Goal: Transaction & Acquisition: Purchase product/service

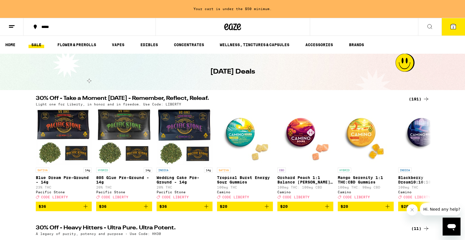
click at [451, 27] on icon at bounding box center [453, 26] width 5 height 5
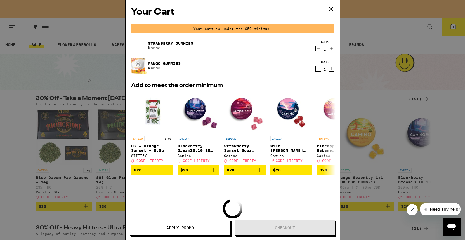
click at [331, 8] on icon at bounding box center [331, 9] width 8 height 8
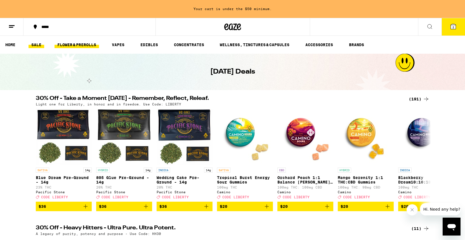
click at [74, 45] on link "FLOWER & PREROLLS" at bounding box center [76, 44] width 44 height 7
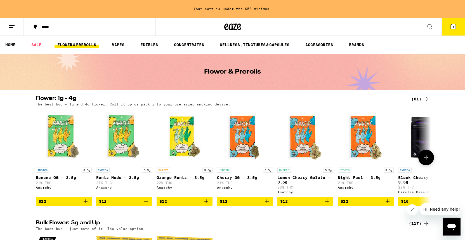
click at [426, 159] on icon at bounding box center [426, 157] width 7 height 7
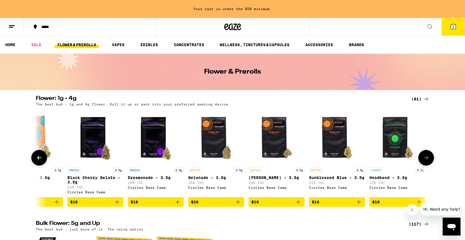
scroll to position [0, 333]
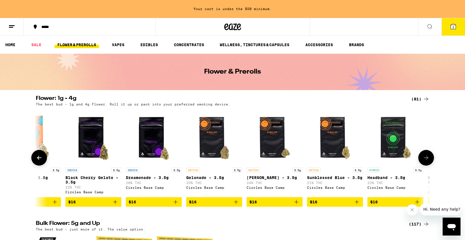
click at [39, 158] on icon at bounding box center [39, 157] width 7 height 7
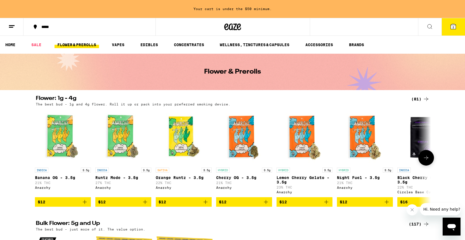
scroll to position [0, 0]
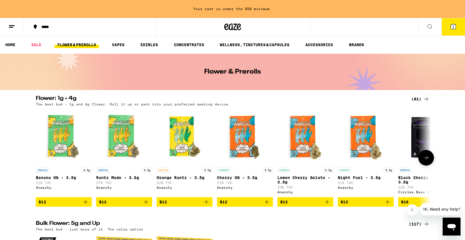
click at [206, 204] on icon "Add to bag" at bounding box center [206, 202] width 4 height 4
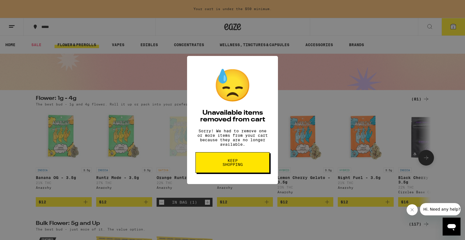
click at [236, 165] on span "Keep Shopping" at bounding box center [232, 162] width 29 height 8
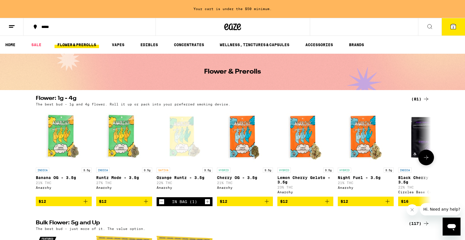
click at [267, 203] on icon "Add to bag" at bounding box center [267, 201] width 4 height 4
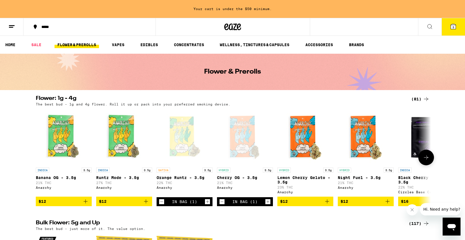
click at [425, 159] on icon at bounding box center [426, 157] width 4 height 4
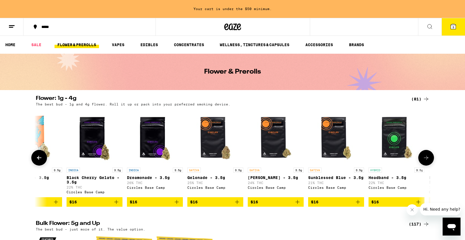
scroll to position [0, 333]
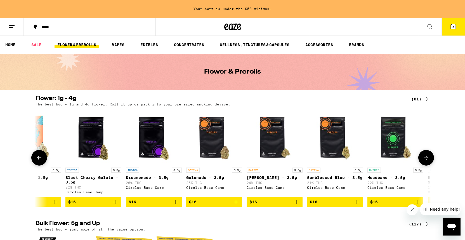
click at [236, 204] on icon "Add to bag" at bounding box center [236, 202] width 4 height 4
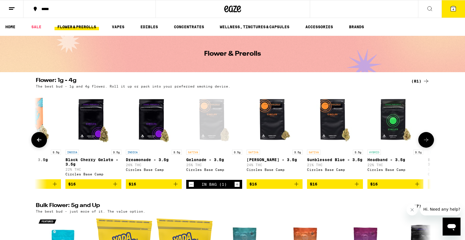
click at [428, 143] on icon at bounding box center [426, 139] width 7 height 7
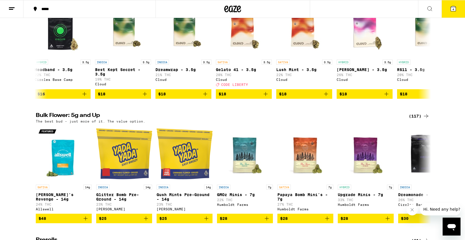
scroll to position [92, 0]
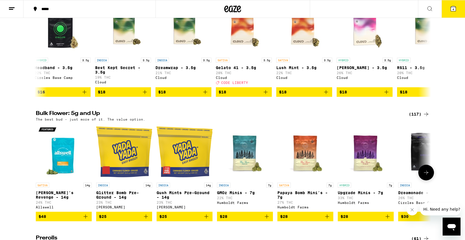
click at [428, 176] on icon at bounding box center [426, 172] width 7 height 7
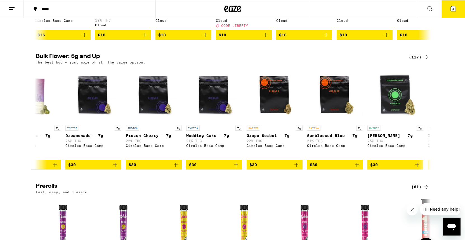
scroll to position [148, 0]
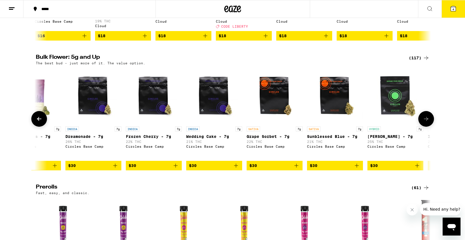
click at [115, 167] on icon "Add to bag" at bounding box center [115, 165] width 4 height 4
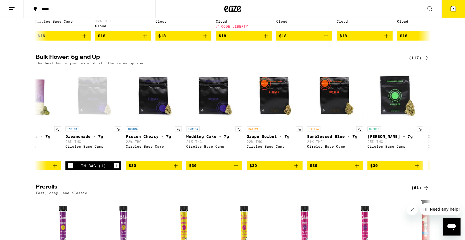
click at [452, 9] on span "5" at bounding box center [453, 9] width 2 height 3
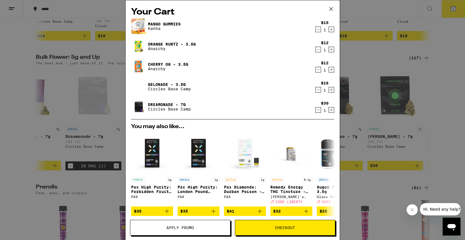
click at [331, 30] on icon "Increment" at bounding box center [331, 29] width 5 height 7
click at [150, 43] on link "Orange Runtz - 3.5g" at bounding box center [172, 44] width 48 height 4
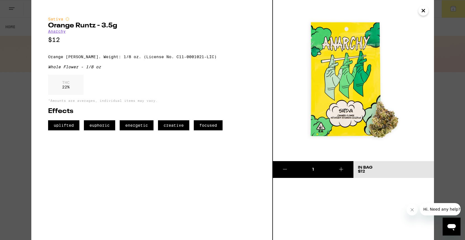
click at [424, 10] on icon "Close" at bounding box center [423, 10] width 7 height 8
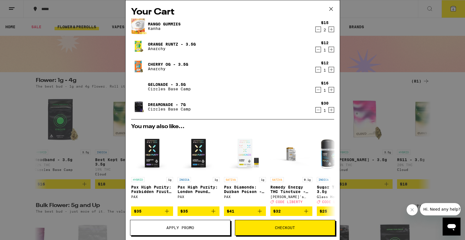
click at [158, 64] on link "Cherry OG - 3.5g" at bounding box center [168, 64] width 40 height 4
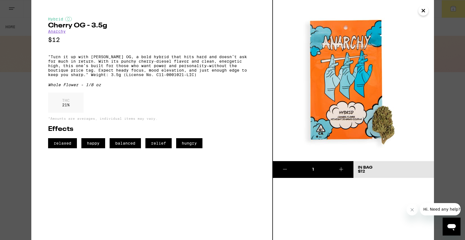
click at [424, 12] on icon "Close" at bounding box center [423, 10] width 3 height 3
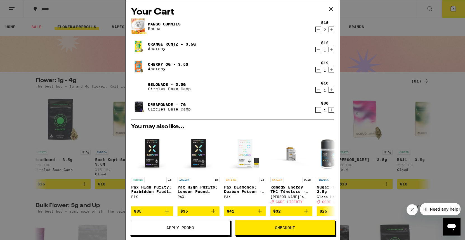
click at [318, 111] on icon "Decrement" at bounding box center [318, 109] width 5 height 7
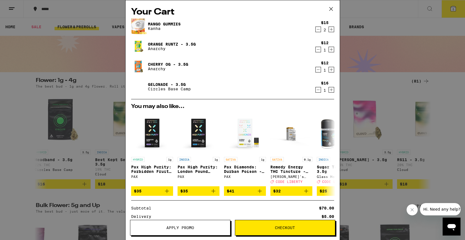
click at [153, 83] on link "Gelonade - 3.5g" at bounding box center [169, 84] width 43 height 4
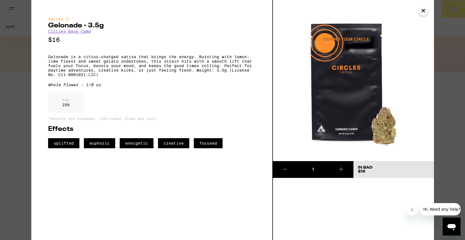
click at [424, 12] on icon "Close" at bounding box center [423, 10] width 3 height 3
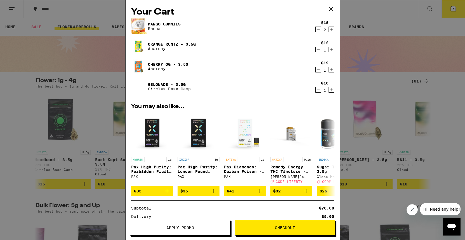
click at [290, 228] on span "Checkout" at bounding box center [285, 228] width 20 height 4
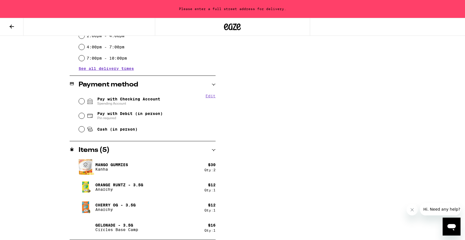
scroll to position [193, 0]
click at [82, 101] on input "Pay with Checking Account Spending Account" at bounding box center [82, 101] width 6 height 6
radio input "true"
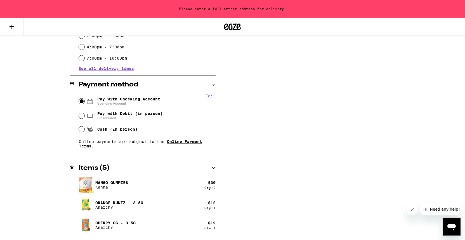
click at [189, 143] on link "Online Payment Terms." at bounding box center [140, 143] width 123 height 9
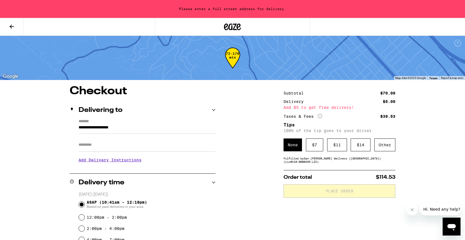
scroll to position [0, 0]
click at [451, 227] on icon "Open messaging window" at bounding box center [451, 227] width 8 height 7
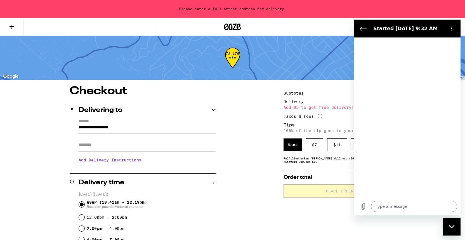
type textarea "x"
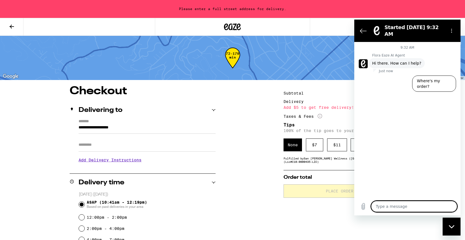
click at [382, 206] on textarea at bounding box center [414, 206] width 86 height 11
type textarea "w"
type textarea "x"
type textarea "wh"
type textarea "x"
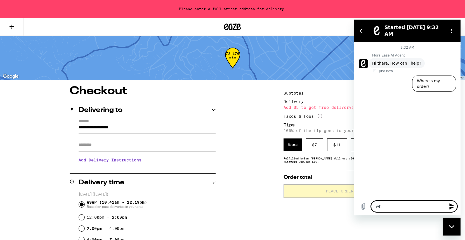
type textarea "whe"
type textarea "x"
type textarea "wher"
type textarea "x"
type textarea "where"
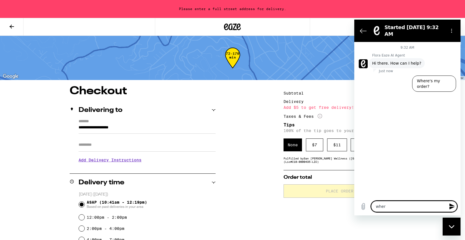
type textarea "x"
type textarea "where"
type textarea "x"
type textarea "where c"
type textarea "x"
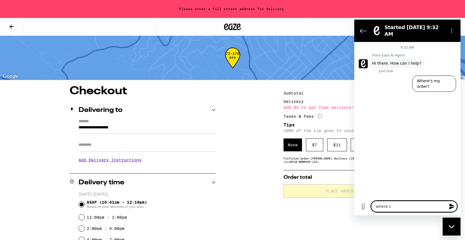
type textarea "where ca"
type textarea "x"
type textarea "where can"
type textarea "x"
type textarea "where can"
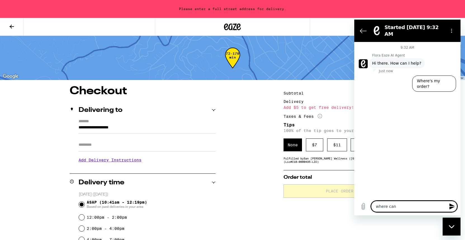
type textarea "x"
type textarea "where can I"
type textarea "x"
type textarea "where can I"
type textarea "x"
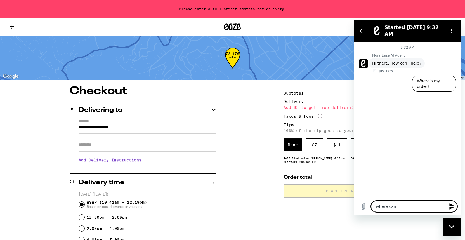
type textarea "where can I t"
type textarea "x"
type textarea "where can I ty"
type textarea "x"
type textarea "where can I typ"
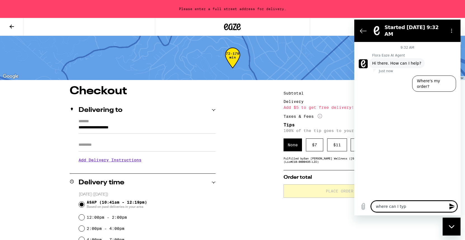
type textarea "x"
type textarea "where can I type"
type textarea "x"
type textarea "where can I type"
type textarea "x"
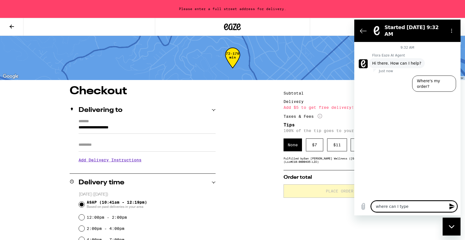
type textarea "where can I type t"
type textarea "x"
type textarea "where can I type th"
type textarea "x"
type textarea "where can I type the"
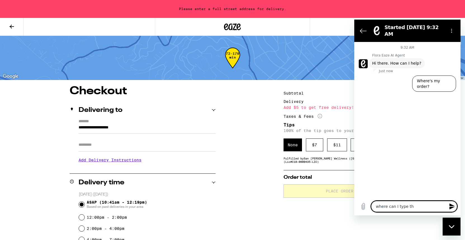
type textarea "x"
type textarea "where can I type the"
type textarea "x"
type textarea "where can I type the p"
type textarea "x"
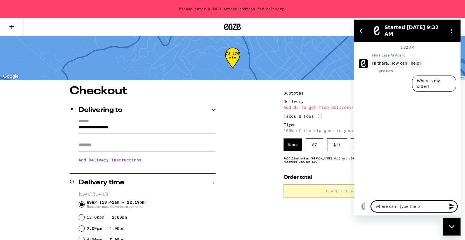
type textarea "where can I type the pr"
type textarea "x"
type textarea "where can I type the pro"
type textarea "x"
type textarea "where can I type the prom"
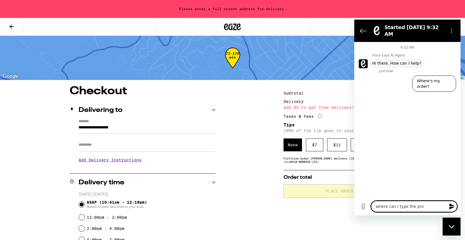
type textarea "x"
type textarea "where can I type the promo"
type textarea "x"
type textarea "where can I type the promot"
type textarea "x"
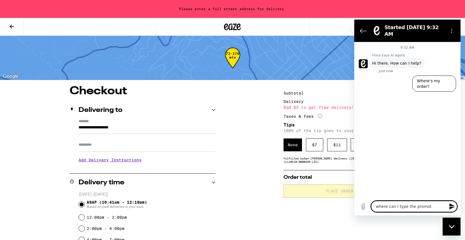
type textarea "where can I type the prompt"
type textarea "x"
type textarea "where can I type the prompt"
type textarea "x"
type textarea "where can I type the promp"
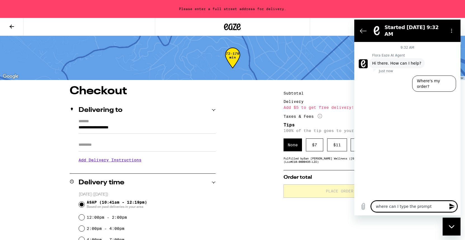
type textarea "x"
type textarea "where can I type the prom"
type textarea "x"
type textarea "where can I type the promo"
type textarea "x"
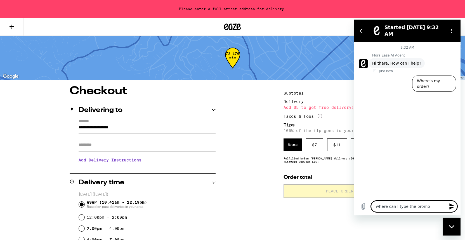
type textarea "where can I type the promo"
type textarea "x"
type textarea "where can I type the promo t"
type textarea "x"
type textarea "where can I type the promo"
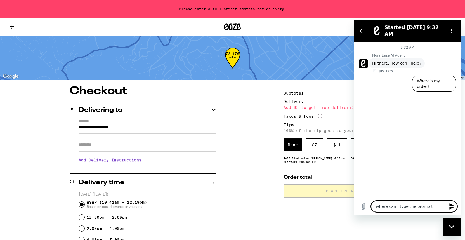
type textarea "x"
type textarea "where can I type the promo c"
type textarea "x"
type textarea "where can I type the promo co"
type textarea "x"
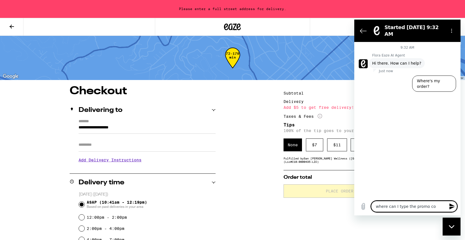
type textarea "where can I type the promo cod"
type textarea "x"
type textarea "where can I type the promo code"
type textarea "x"
type textarea "where can I type the promo code?"
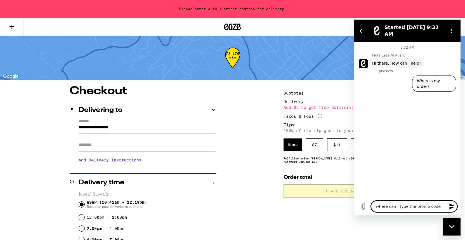
type textarea "x"
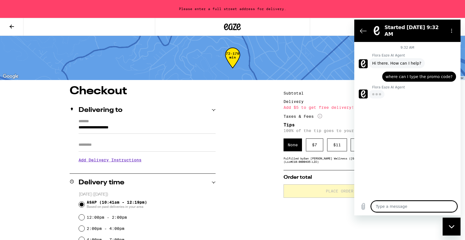
type textarea "x"
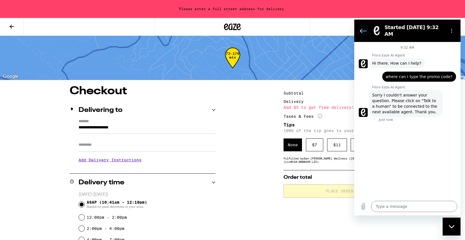
click at [362, 28] on icon "Back to the conversation list" at bounding box center [363, 30] width 7 height 7
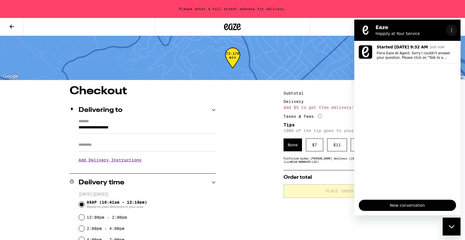
click at [451, 31] on icon "Options menu" at bounding box center [451, 30] width 4 height 4
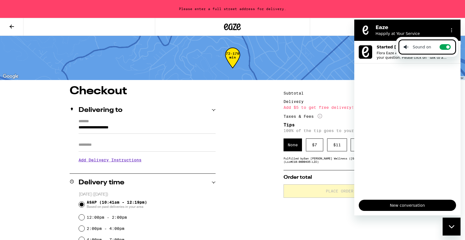
click at [285, 48] on div "72-170 min" at bounding box center [232, 58] width 465 height 44
click at [452, 27] on button "Options menu" at bounding box center [451, 30] width 11 height 11
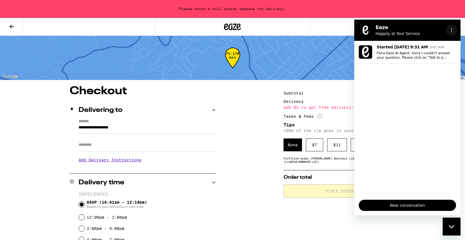
click at [452, 27] on button "Options menu" at bounding box center [451, 30] width 11 height 11
click at [184, 102] on div "Delivering to" at bounding box center [143, 110] width 146 height 18
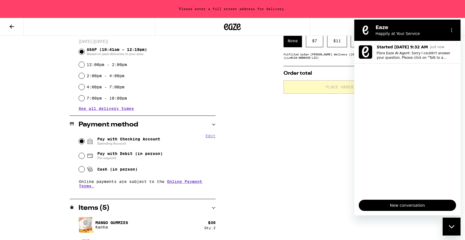
scroll to position [115, 0]
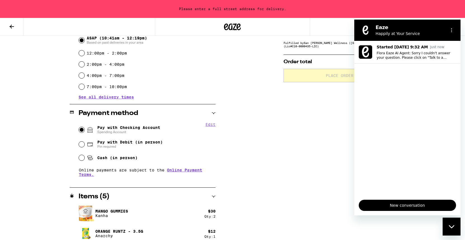
click at [210, 125] on button "Edit" at bounding box center [210, 124] width 10 height 4
click at [210, 125] on button "Done" at bounding box center [210, 124] width 10 height 4
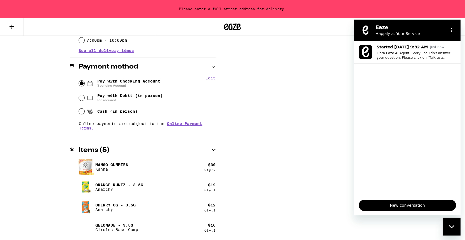
scroll to position [162, 0]
click at [311, 148] on div "Subtotal $70.00 Delivery $5.00 Add $5 to get free delivery! Taxes & Fees More I…" at bounding box center [339, 82] width 112 height 316
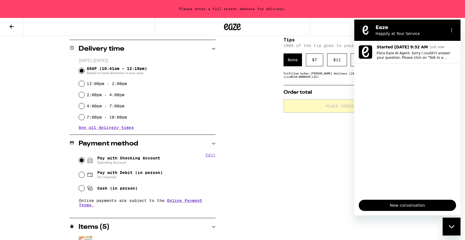
scroll to position [84, 0]
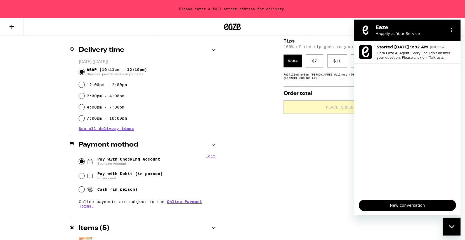
click at [290, 214] on div "Subtotal $70.00 Delivery $5.00 Add $5 to get free delivery! Taxes & Fees More I…" at bounding box center [339, 160] width 112 height 316
click at [451, 224] on div "Close messaging window" at bounding box center [451, 226] width 17 height 17
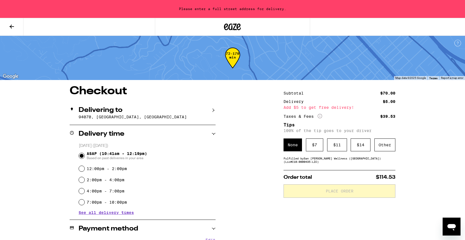
scroll to position [0, 0]
click at [11, 26] on icon at bounding box center [12, 27] width 4 height 4
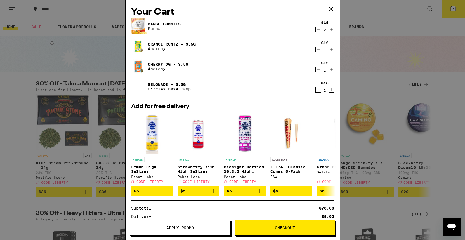
click at [175, 229] on span "Apply Promo" at bounding box center [180, 228] width 28 height 4
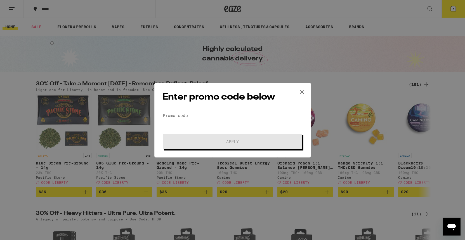
click at [172, 116] on input "Promo Code" at bounding box center [232, 115] width 140 height 8
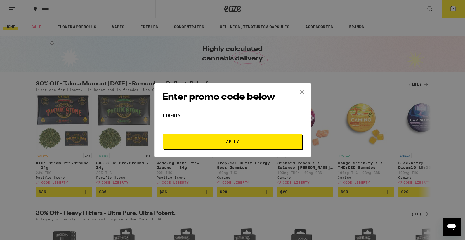
type input "LIBERTY"
click at [207, 139] on span "Apply" at bounding box center [232, 141] width 101 height 4
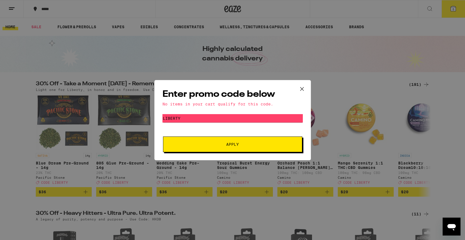
click at [303, 87] on icon at bounding box center [301, 88] width 3 height 3
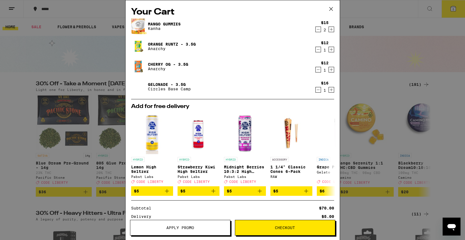
click at [332, 9] on icon at bounding box center [331, 9] width 8 height 8
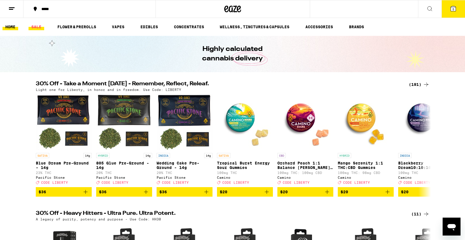
click at [37, 25] on link "SALE" at bounding box center [37, 26] width 16 height 7
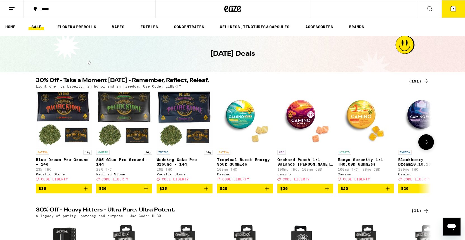
click at [266, 190] on icon "Add to bag" at bounding box center [267, 188] width 4 height 4
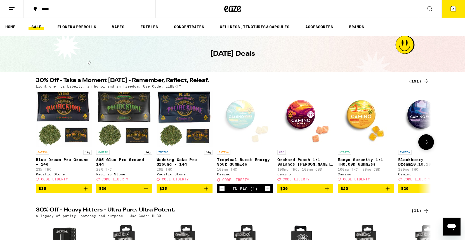
click at [429, 145] on icon at bounding box center [426, 142] width 7 height 7
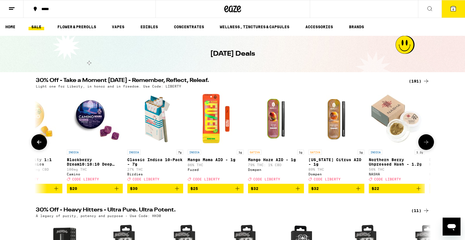
scroll to position [0, 333]
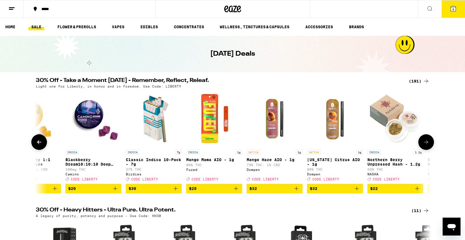
click at [39, 145] on icon at bounding box center [39, 142] width 7 height 7
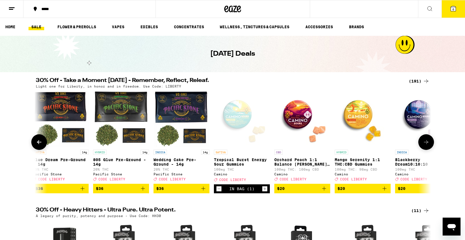
scroll to position [0, 0]
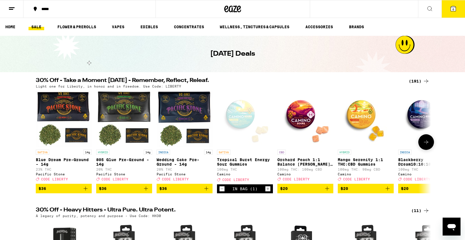
click at [268, 192] on icon "Increment" at bounding box center [267, 188] width 5 height 7
click at [427, 145] on icon at bounding box center [426, 142] width 7 height 7
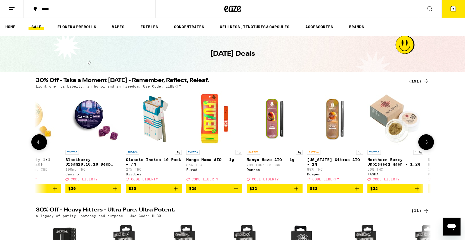
click at [427, 145] on icon at bounding box center [426, 142] width 7 height 7
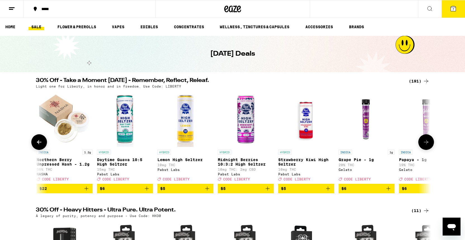
scroll to position [0, 665]
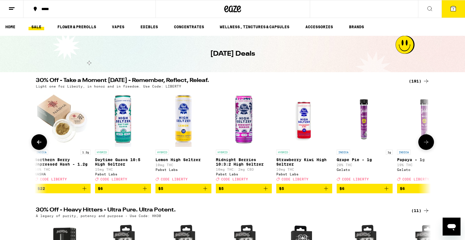
click at [427, 145] on icon at bounding box center [426, 142] width 7 height 7
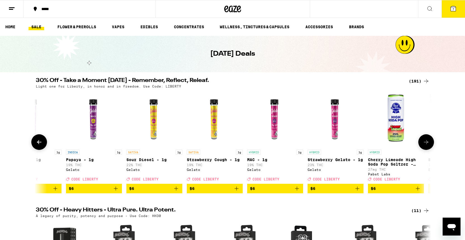
scroll to position [0, 998]
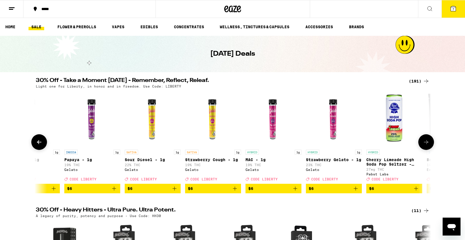
click at [427, 145] on icon at bounding box center [426, 142] width 7 height 7
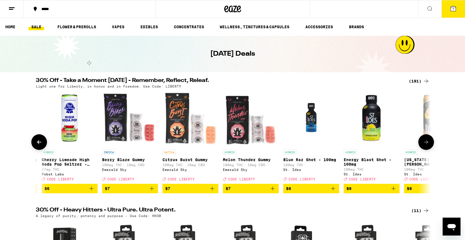
scroll to position [0, 1330]
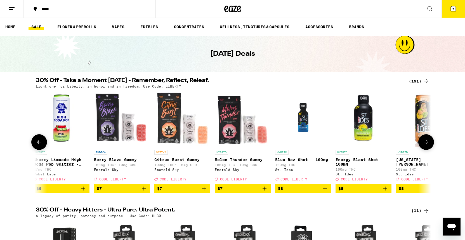
click at [428, 145] on icon at bounding box center [426, 142] width 7 height 7
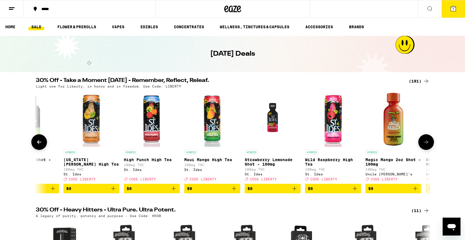
scroll to position [0, 1663]
click at [428, 145] on icon at bounding box center [426, 142] width 7 height 7
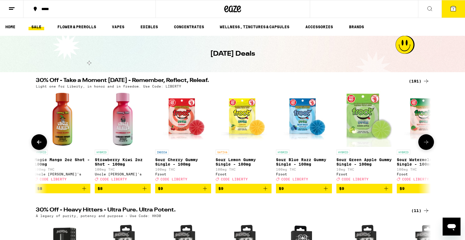
scroll to position [0, 1996]
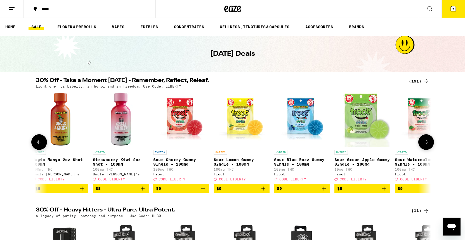
click at [428, 145] on icon at bounding box center [426, 142] width 7 height 7
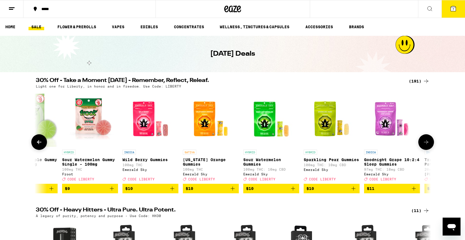
click at [428, 145] on icon at bounding box center [426, 142] width 7 height 7
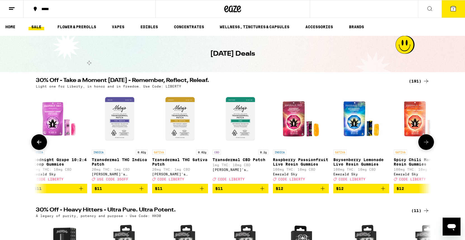
click at [428, 145] on icon at bounding box center [426, 142] width 7 height 7
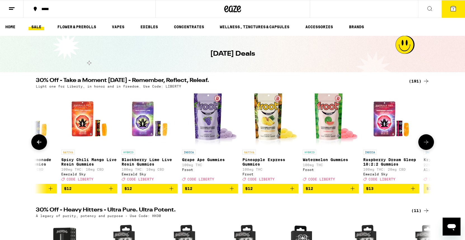
scroll to position [0, 2993]
click at [428, 145] on icon at bounding box center [426, 142] width 7 height 7
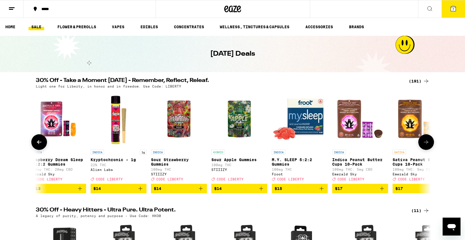
click at [428, 145] on icon at bounding box center [426, 142] width 7 height 7
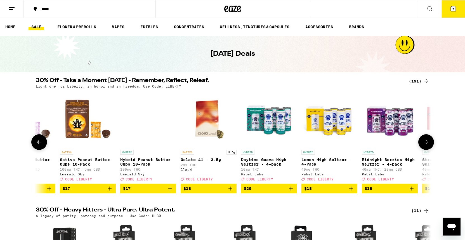
click at [428, 145] on icon at bounding box center [426, 142] width 7 height 7
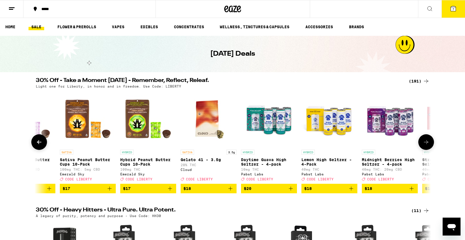
scroll to position [0, 3991]
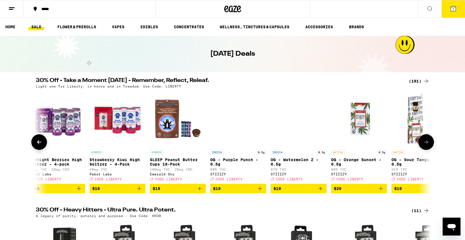
click at [428, 145] on icon at bounding box center [426, 142] width 7 height 7
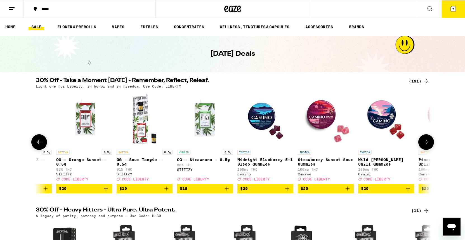
scroll to position [0, 4324]
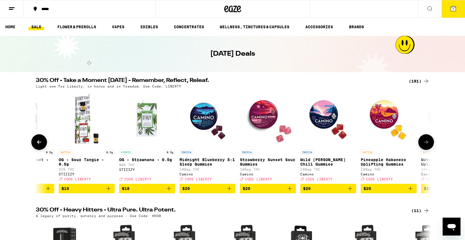
click at [428, 145] on icon at bounding box center [426, 142] width 7 height 7
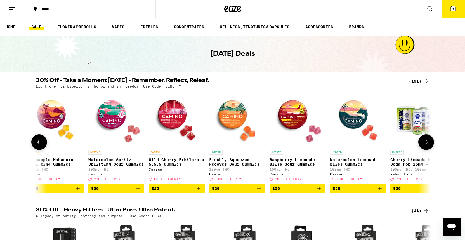
click at [196, 190] on icon "Add to bag" at bounding box center [198, 188] width 4 height 4
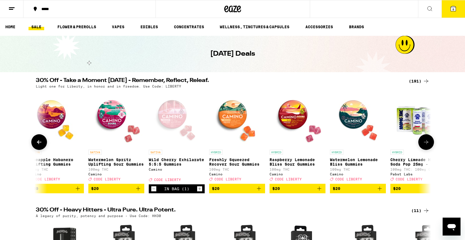
click at [426, 144] on icon at bounding box center [426, 142] width 7 height 7
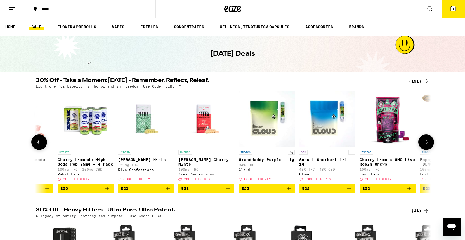
click at [426, 144] on icon at bounding box center [426, 142] width 7 height 7
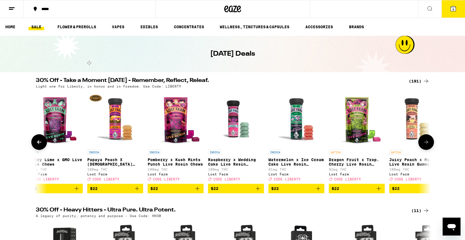
click at [318, 190] on icon "Add to bag" at bounding box center [318, 188] width 4 height 4
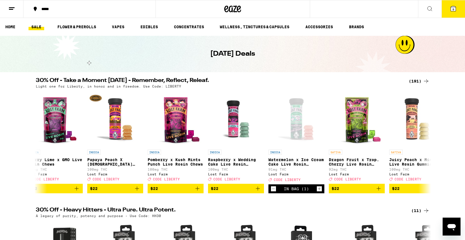
click at [452, 10] on icon at bounding box center [453, 8] width 5 height 5
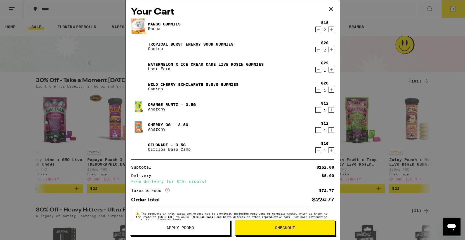
click at [318, 29] on icon "Decrement" at bounding box center [318, 29] width 5 height 7
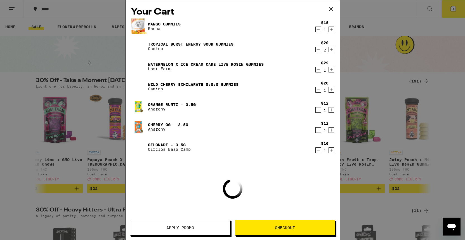
click at [318, 29] on icon "Decrement" at bounding box center [318, 29] width 5 height 7
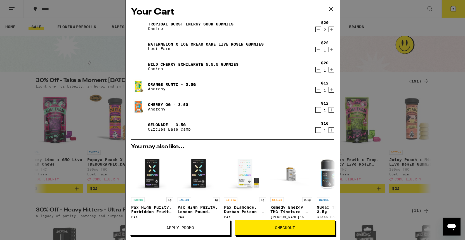
click at [317, 29] on icon "Decrement" at bounding box center [318, 29] width 5 height 7
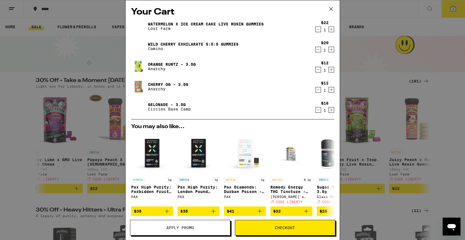
click at [317, 29] on icon "Decrement" at bounding box center [318, 29] width 5 height 7
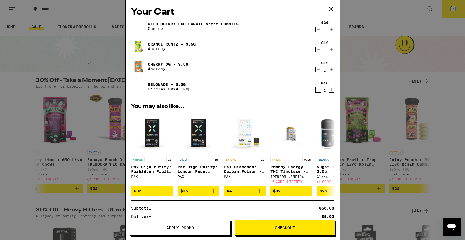
click at [30, 106] on div "Your Cart Wild Cherry Exhilarate 5:5:5 Gummies Camino $20 1 Orange Runtz - 3.5g…" at bounding box center [232, 120] width 465 height 240
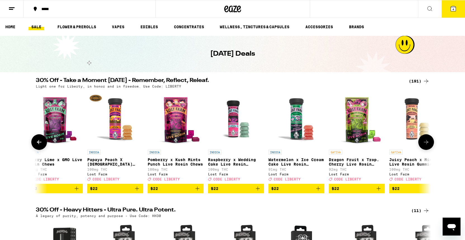
click at [40, 145] on icon at bounding box center [39, 142] width 7 height 7
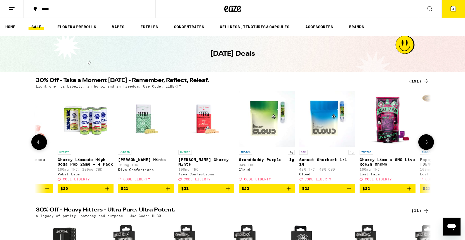
click at [40, 145] on icon at bounding box center [39, 142] width 7 height 7
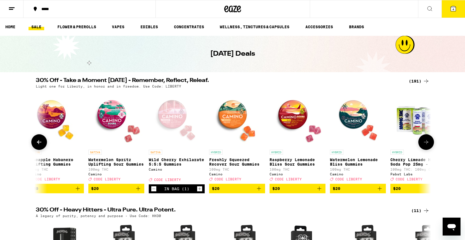
click at [40, 145] on icon at bounding box center [39, 142] width 7 height 7
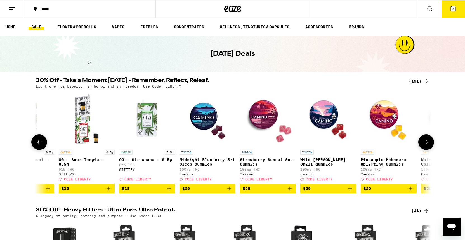
click at [40, 145] on icon at bounding box center [39, 142] width 7 height 7
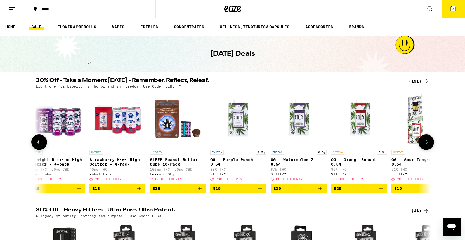
click at [40, 145] on icon at bounding box center [39, 142] width 7 height 7
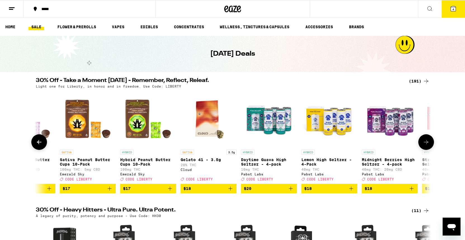
click at [40, 145] on icon at bounding box center [39, 142] width 7 height 7
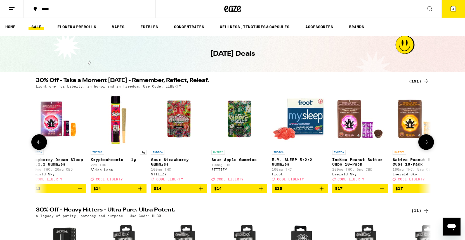
click at [40, 145] on icon at bounding box center [39, 142] width 7 height 7
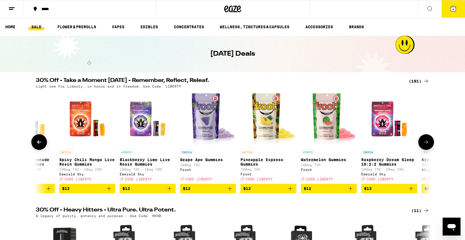
click at [40, 145] on icon at bounding box center [39, 142] width 7 height 7
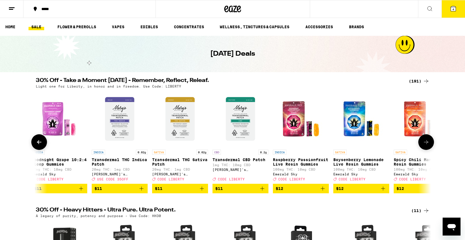
click at [40, 145] on icon at bounding box center [39, 142] width 7 height 7
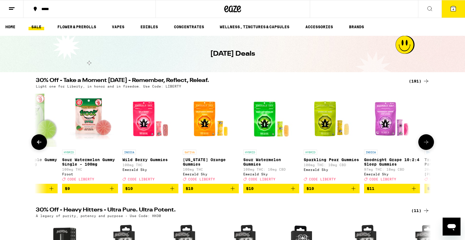
click at [40, 145] on icon at bounding box center [39, 142] width 7 height 7
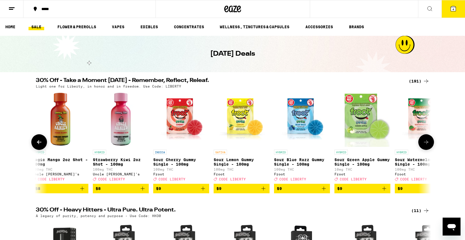
click at [40, 145] on icon at bounding box center [39, 142] width 7 height 7
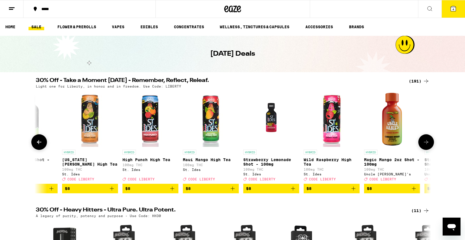
click at [40, 145] on icon at bounding box center [39, 142] width 7 height 7
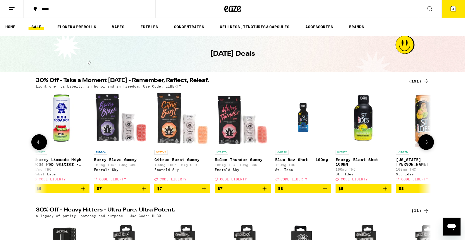
click at [40, 145] on icon at bounding box center [39, 142] width 7 height 7
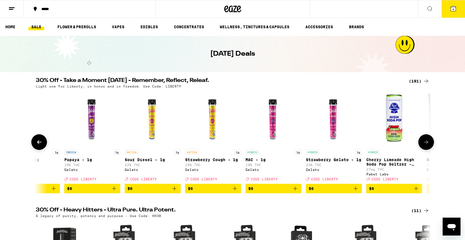
click at [40, 145] on icon at bounding box center [39, 142] width 7 height 7
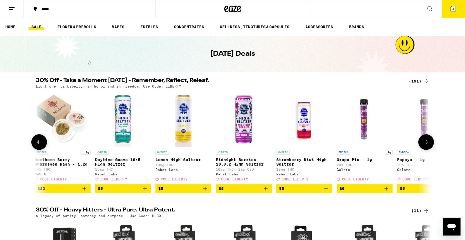
click at [40, 145] on icon at bounding box center [39, 142] width 7 height 7
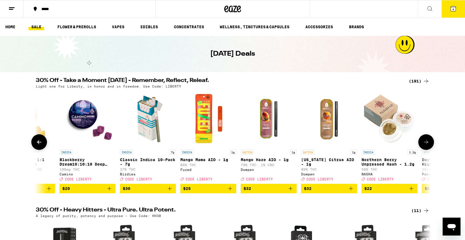
click at [40, 145] on icon at bounding box center [39, 142] width 7 height 7
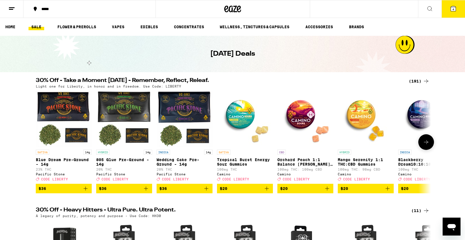
click at [40, 146] on div at bounding box center [39, 142] width 16 height 16
click at [84, 26] on link "FLOWER & PREROLLS" at bounding box center [76, 26] width 44 height 7
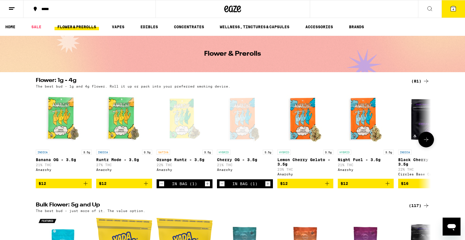
click at [428, 147] on button at bounding box center [426, 140] width 16 height 16
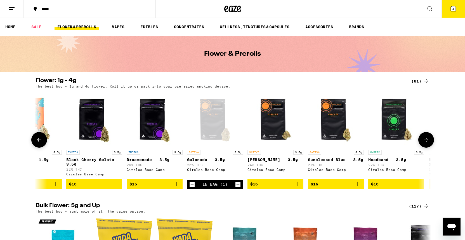
scroll to position [0, 333]
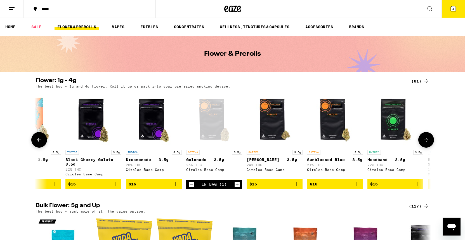
click at [297, 186] on icon "Add to bag" at bounding box center [296, 184] width 4 height 4
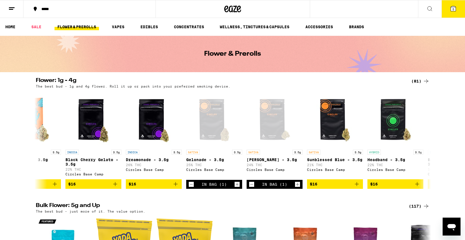
click at [452, 9] on span "5" at bounding box center [453, 9] width 2 height 3
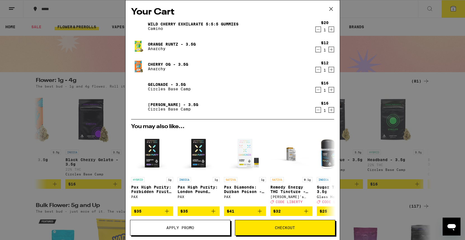
click at [275, 227] on span "Checkout" at bounding box center [285, 228] width 20 height 4
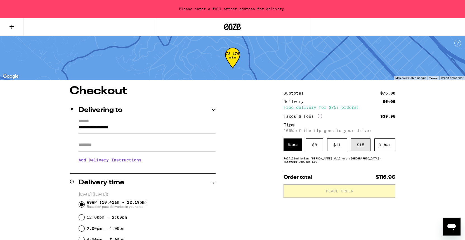
click at [361, 147] on div "$ 15" at bounding box center [360, 144] width 20 height 13
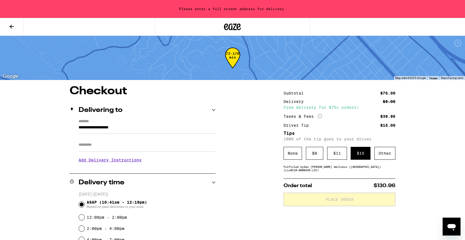
click at [91, 146] on input "Apt/Suite" at bounding box center [147, 144] width 137 height 13
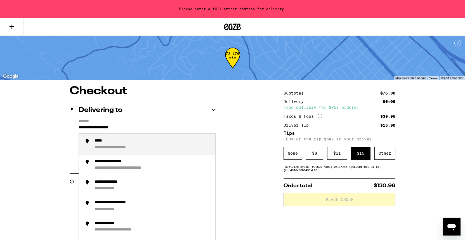
drag, startPoint x: 135, startPoint y: 128, endPoint x: 42, endPoint y: 128, distance: 93.3
click at [117, 147] on div "**********" at bounding box center [111, 147] width 35 height 5
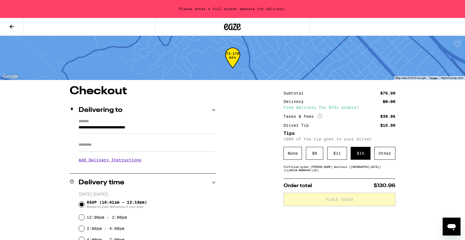
click at [175, 134] on input "**********" at bounding box center [147, 129] width 137 height 10
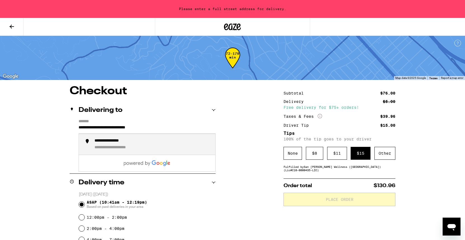
click at [124, 143] on div "**********" at bounding box center [115, 140] width 43 height 5
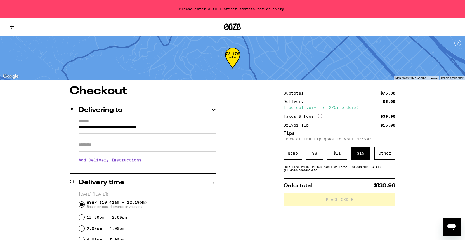
type input "**********"
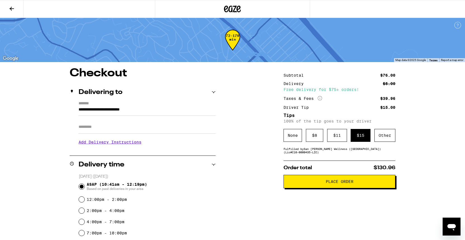
click at [319, 99] on icon "More Info" at bounding box center [319, 98] width 4 height 4
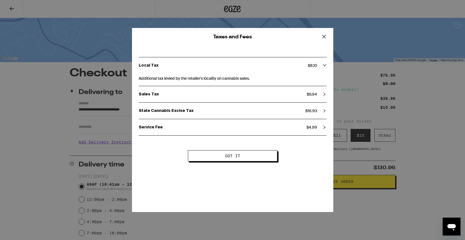
click at [324, 36] on icon at bounding box center [324, 36] width 8 height 8
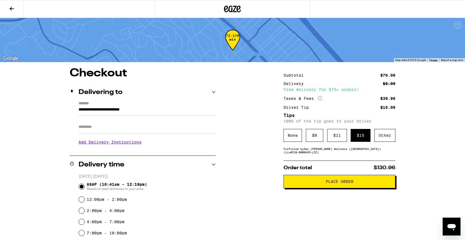
click at [339, 183] on span "Place Order" at bounding box center [340, 181] width 28 height 4
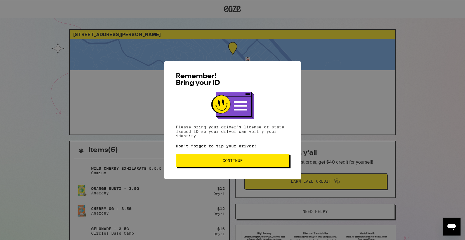
click at [239, 162] on span "Continue" at bounding box center [232, 160] width 20 height 4
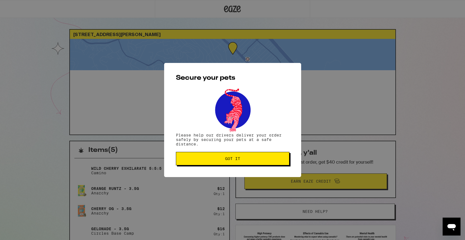
click at [226, 158] on span "Got it" at bounding box center [232, 159] width 15 height 4
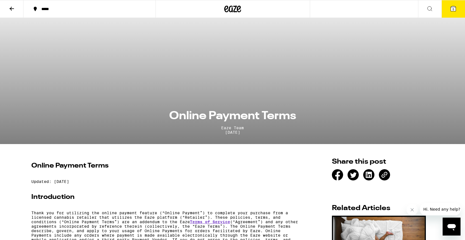
scroll to position [28, 0]
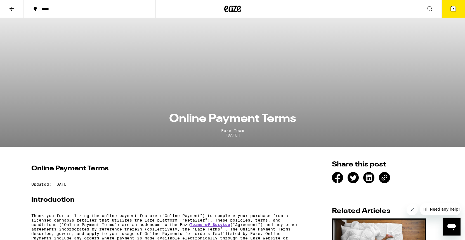
click at [12, 8] on icon at bounding box center [12, 9] width 4 height 4
